Goal: Register for event/course

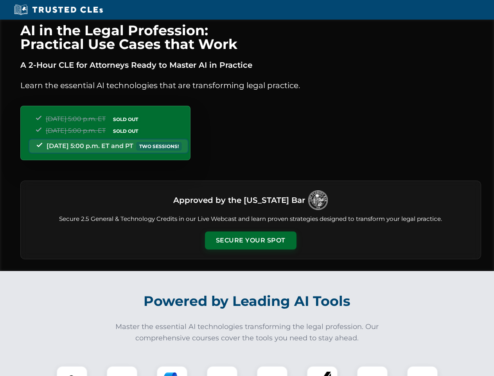
click at [250, 240] on button "Secure Your Spot" at bounding box center [251, 240] width 92 height 18
click at [72, 371] on img at bounding box center [72, 381] width 23 height 23
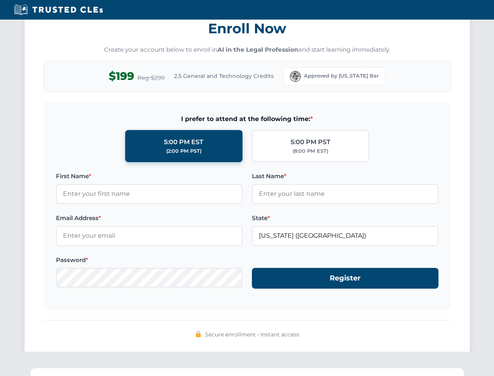
scroll to position [768, 0]
